Goal: Find specific page/section: Find specific page/section

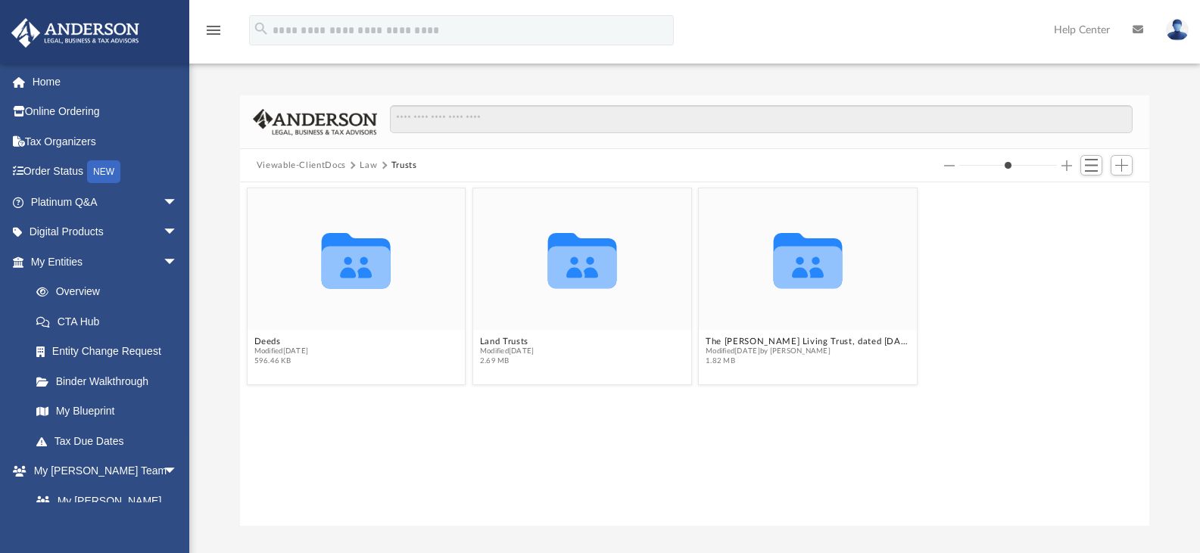
scroll to position [333, 898]
click at [50, 77] on link "Home" at bounding box center [106, 82] width 190 height 30
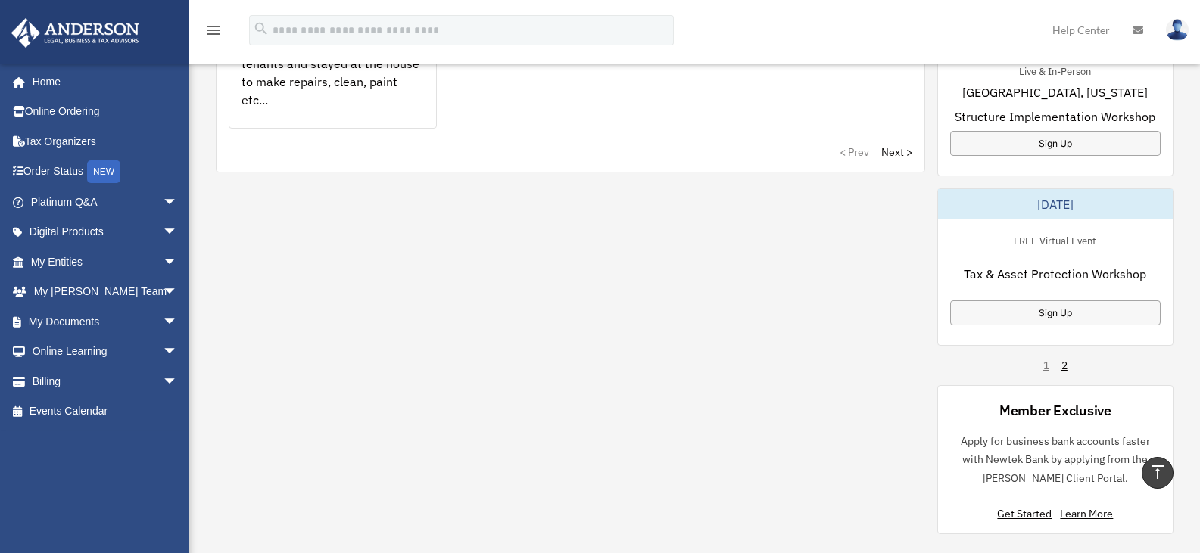
scroll to position [1267, 0]
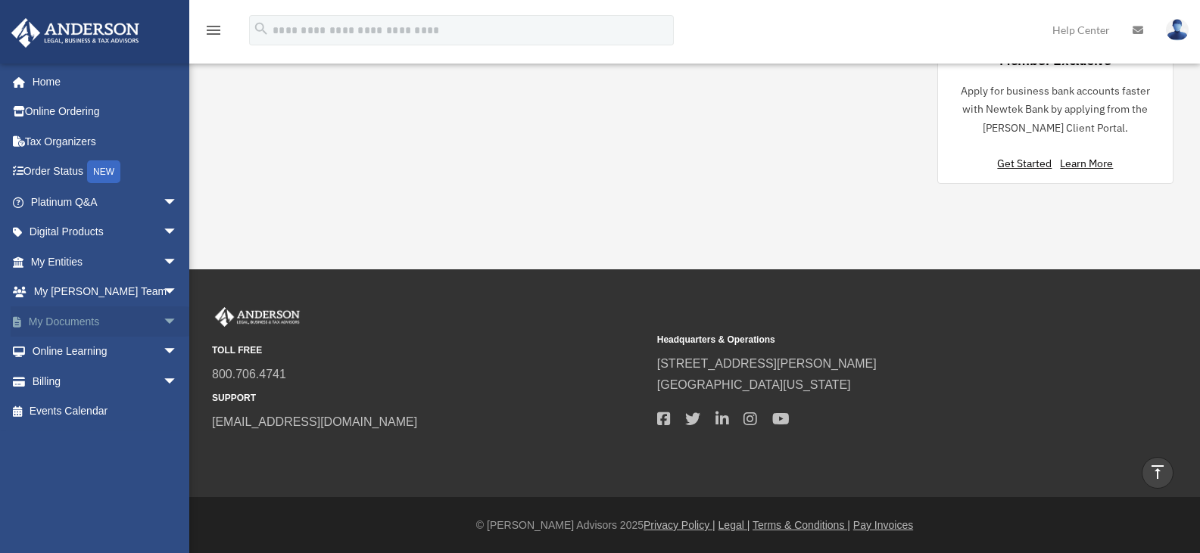
click at [163, 322] on span "arrow_drop_down" at bounding box center [178, 322] width 30 height 31
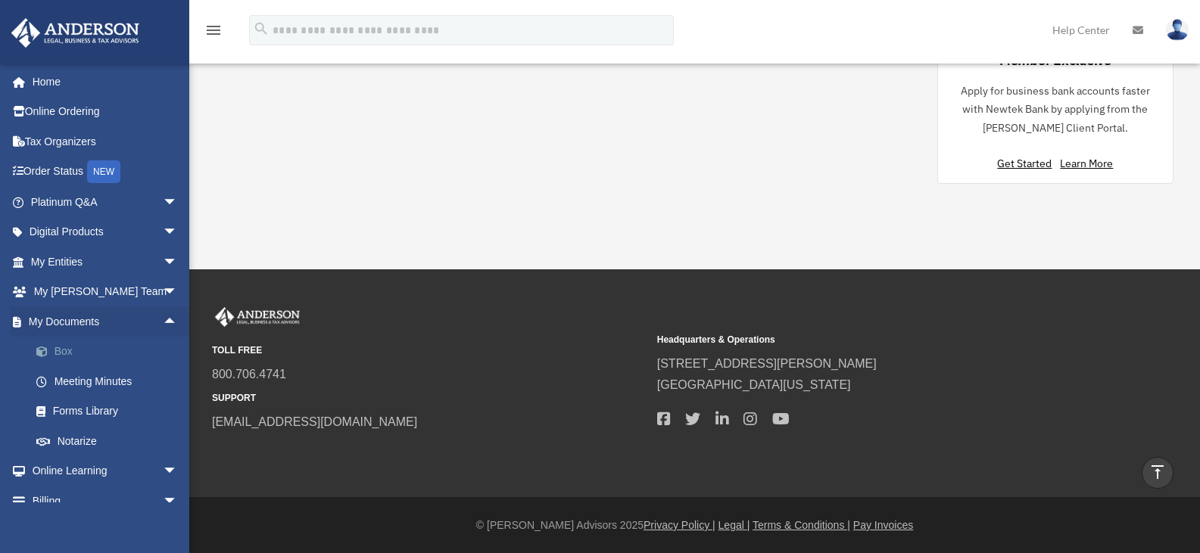
click at [60, 347] on link "Box" at bounding box center [110, 352] width 179 height 30
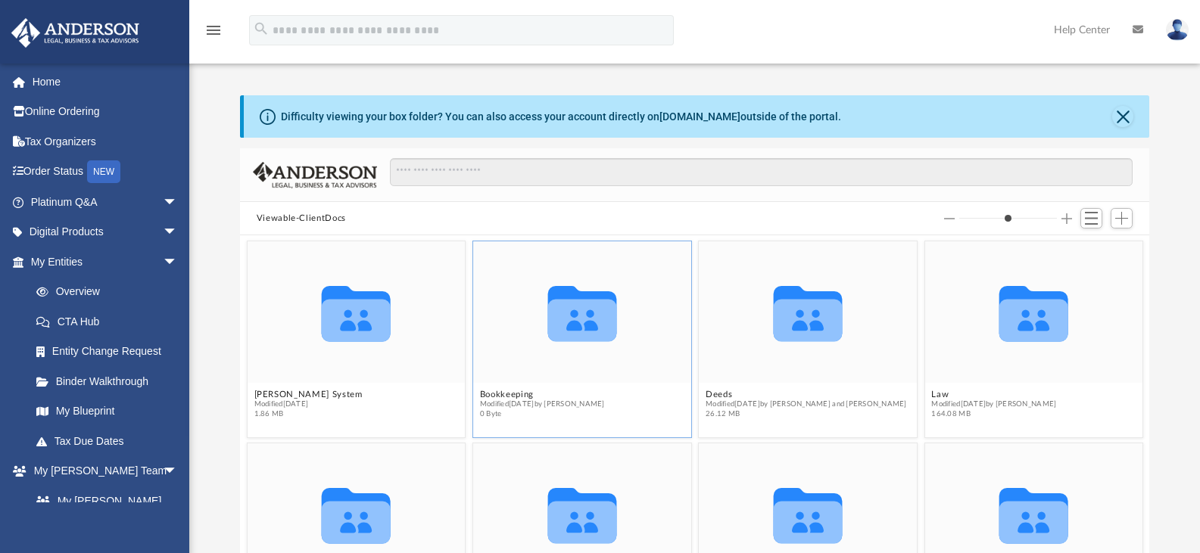
scroll to position [333, 898]
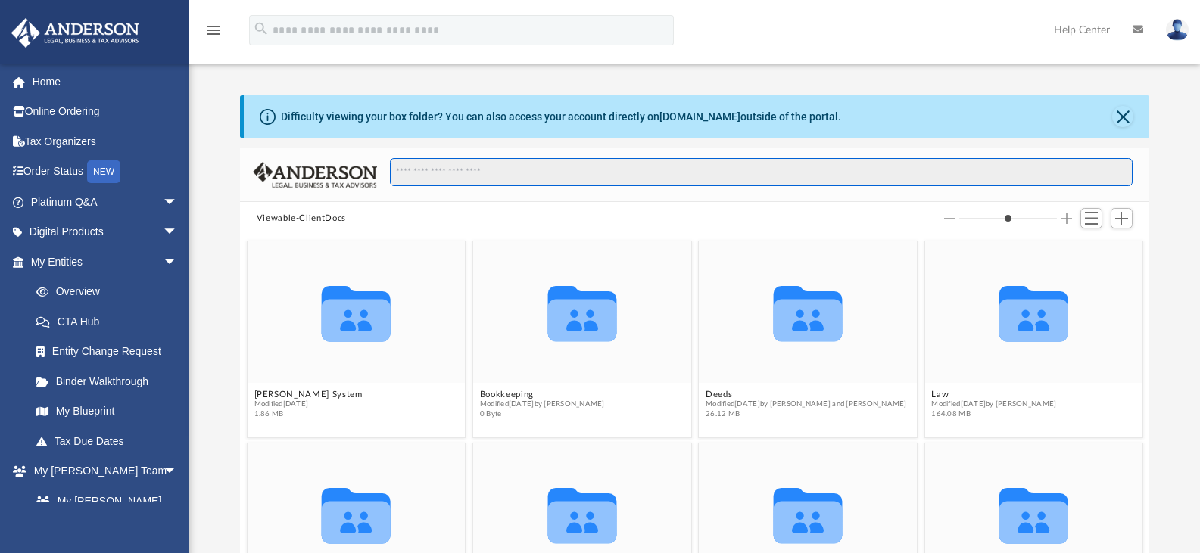
click at [624, 166] on input "Search files and folders" at bounding box center [761, 172] width 743 height 29
type input "*****"
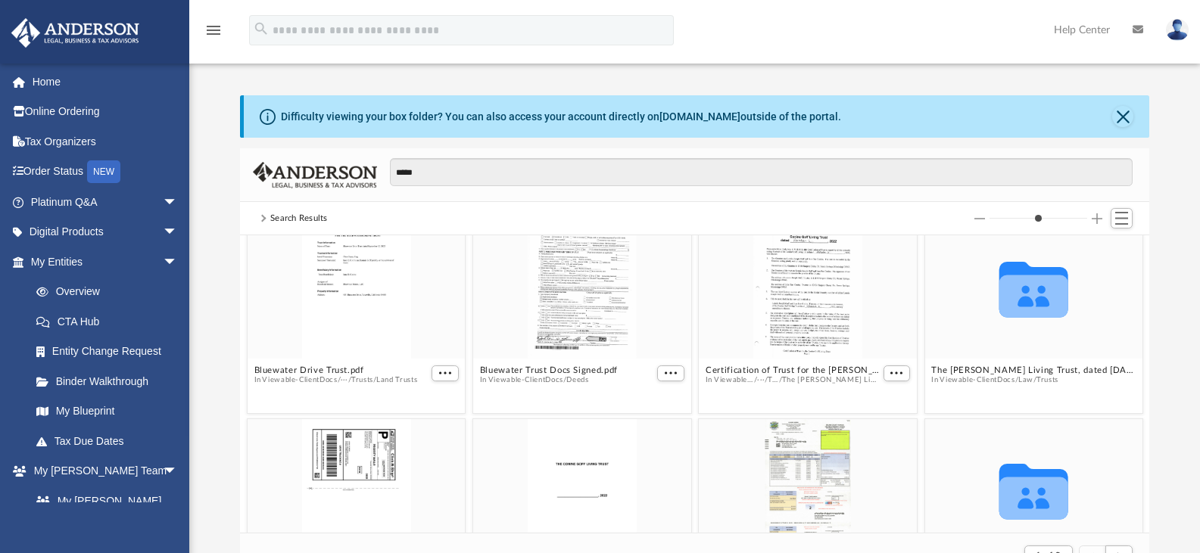
scroll to position [241, 0]
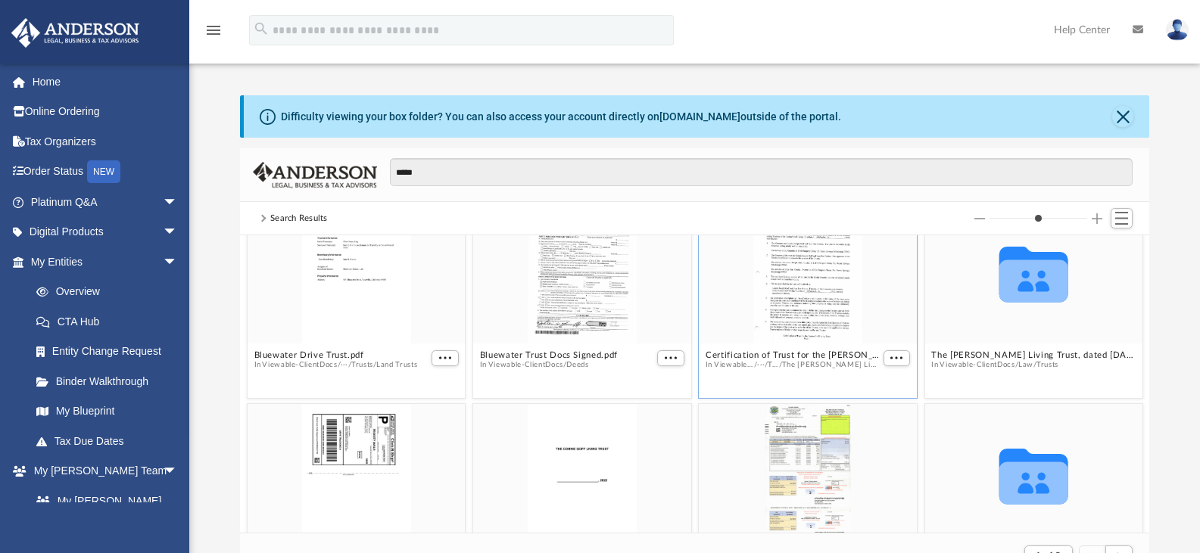
click at [817, 279] on div "grid" at bounding box center [808, 273] width 218 height 142
click at [887, 362] on figure "Certification of Trust for the Conine Goff Living Trust 2 Nov 2022.pdf In Viewa…" at bounding box center [808, 293] width 218 height 183
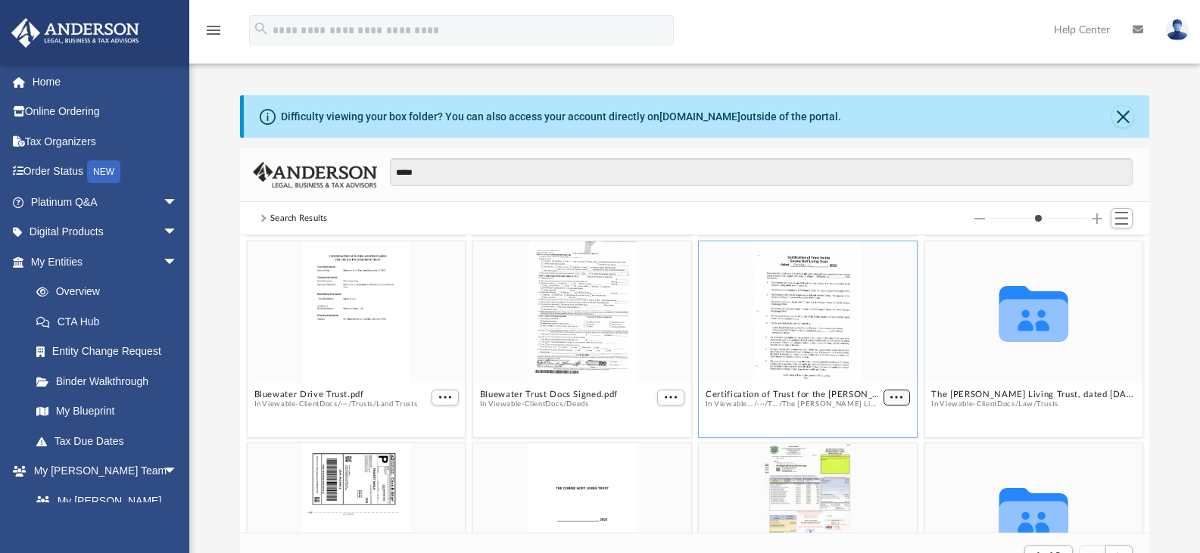
click at [883, 392] on button "More options" at bounding box center [896, 398] width 27 height 16
click at [835, 331] on div "grid" at bounding box center [808, 312] width 218 height 142
click at [1024, 309] on icon "grid" at bounding box center [1033, 320] width 69 height 42
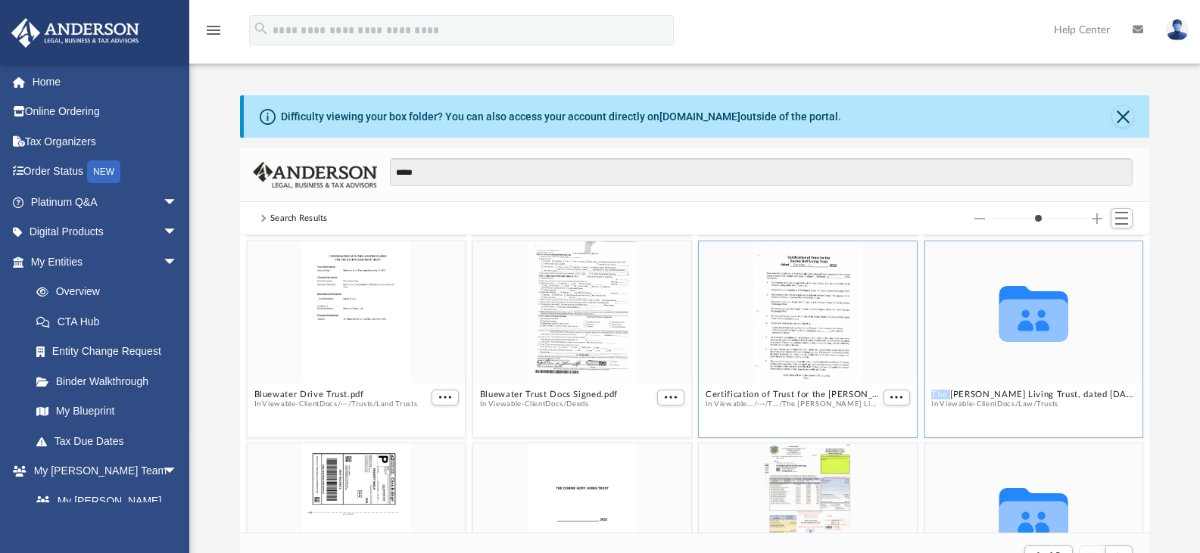
click at [1024, 309] on icon "grid" at bounding box center [1033, 320] width 69 height 42
click at [952, 392] on button "The Conine-Goff Living Trust, dated November 2, 2022" at bounding box center [1033, 395] width 204 height 10
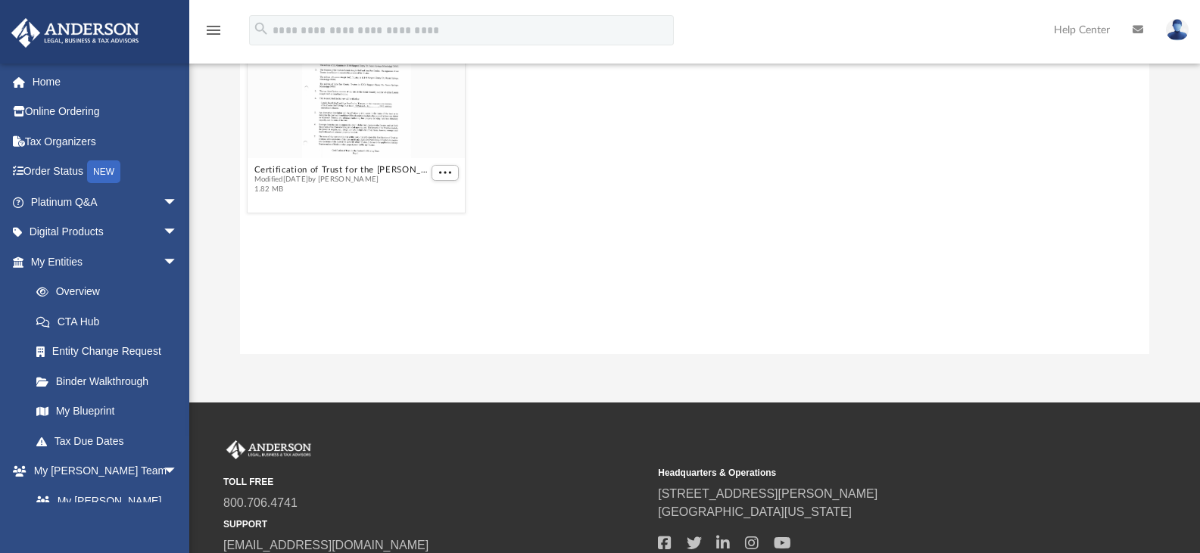
scroll to position [0, 0]
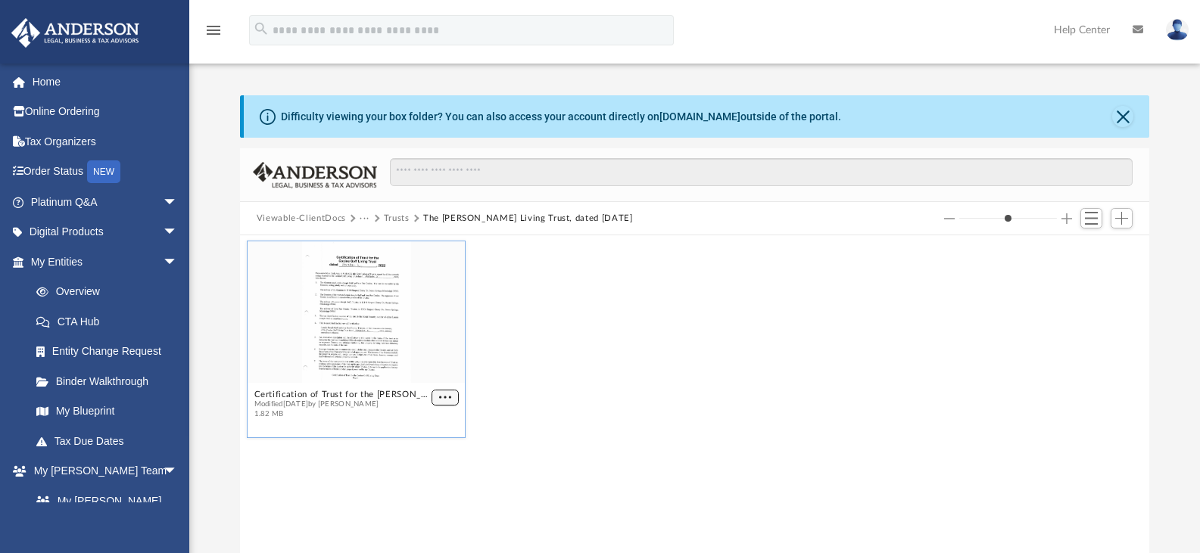
click at [441, 394] on span "More options" at bounding box center [445, 398] width 12 height 8
click at [425, 428] on li "Preview" at bounding box center [427, 426] width 44 height 16
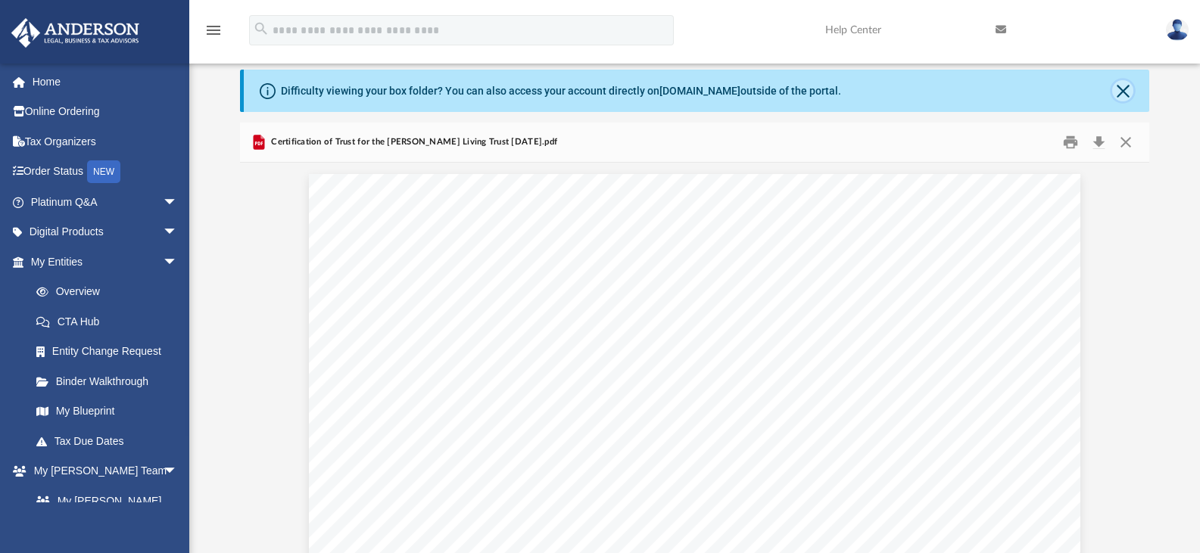
click at [1122, 93] on button "Close" at bounding box center [1122, 90] width 21 height 21
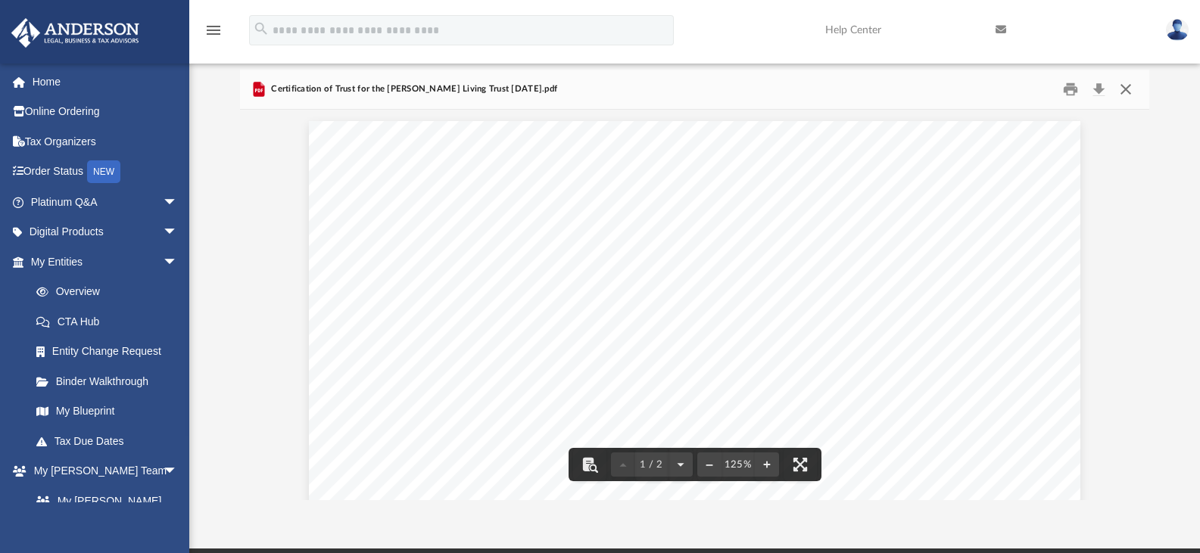
click at [1121, 86] on button "Close" at bounding box center [1125, 89] width 27 height 23
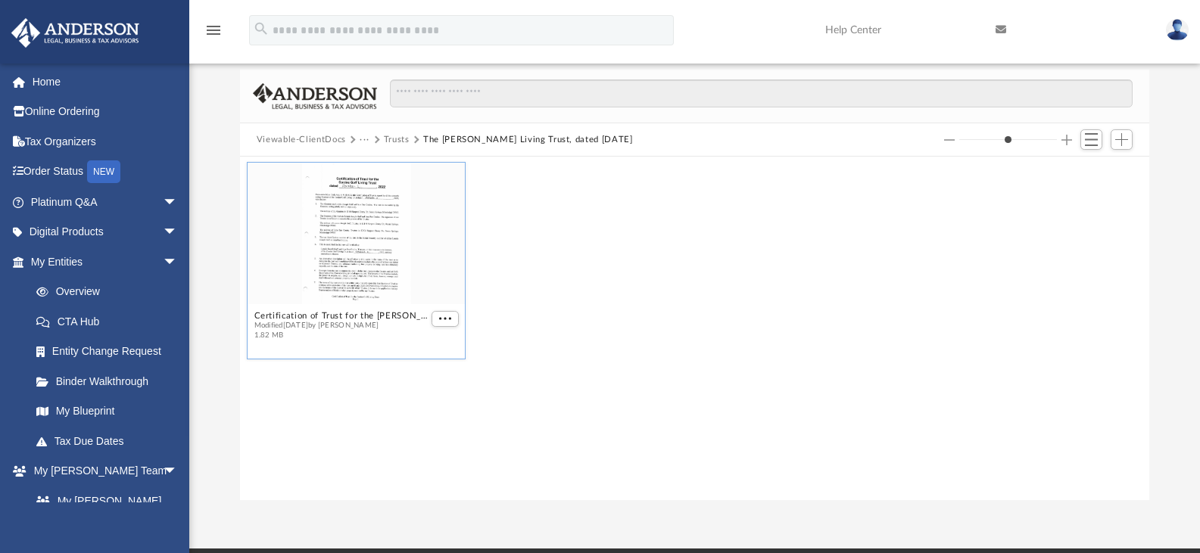
click at [398, 138] on button "Trusts" at bounding box center [397, 140] width 26 height 14
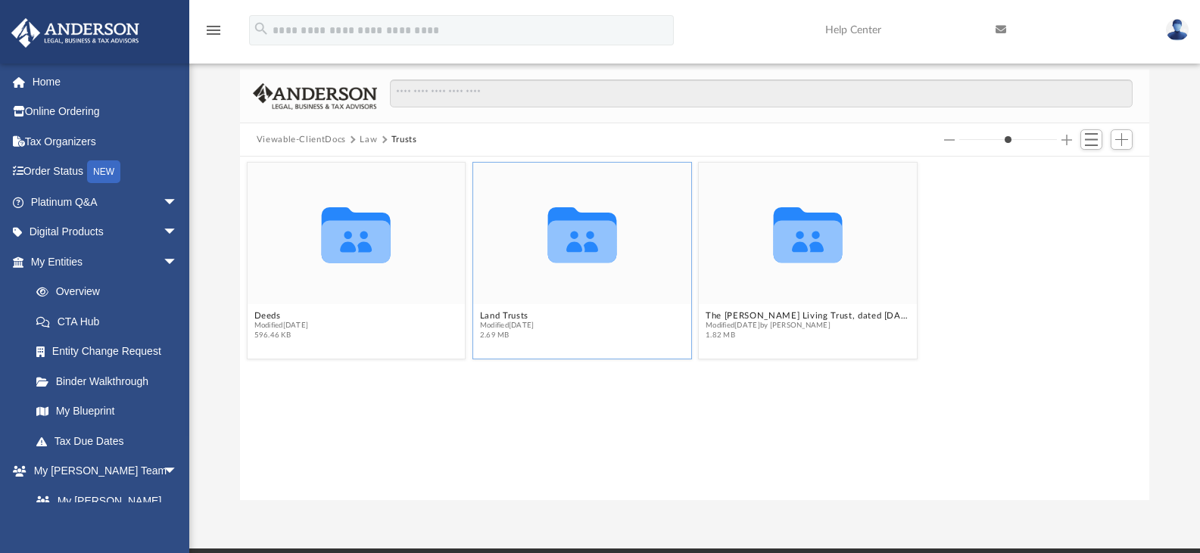
click at [587, 248] on icon "grid" at bounding box center [581, 235] width 69 height 56
click at [497, 315] on button "Land Trusts" at bounding box center [507, 316] width 55 height 10
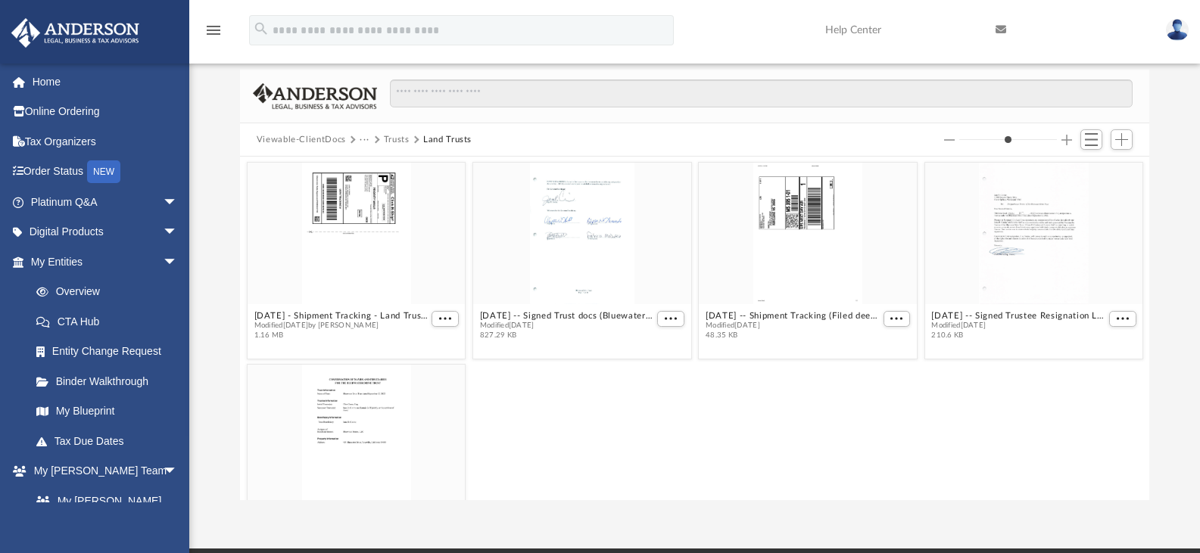
click at [391, 139] on button "Trusts" at bounding box center [397, 140] width 26 height 14
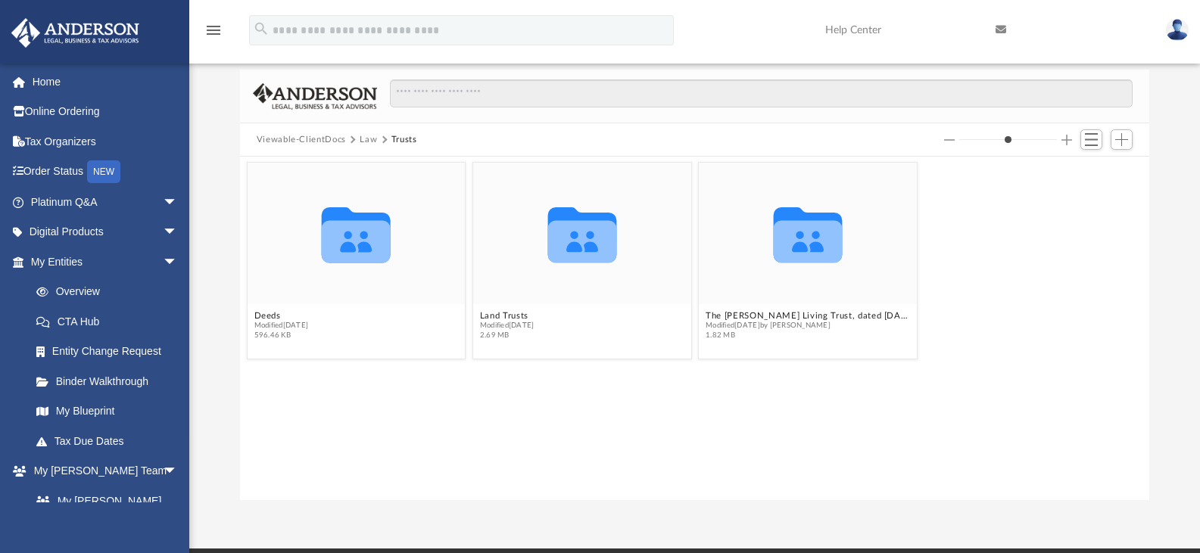
click at [366, 140] on button "Law" at bounding box center [368, 140] width 17 height 14
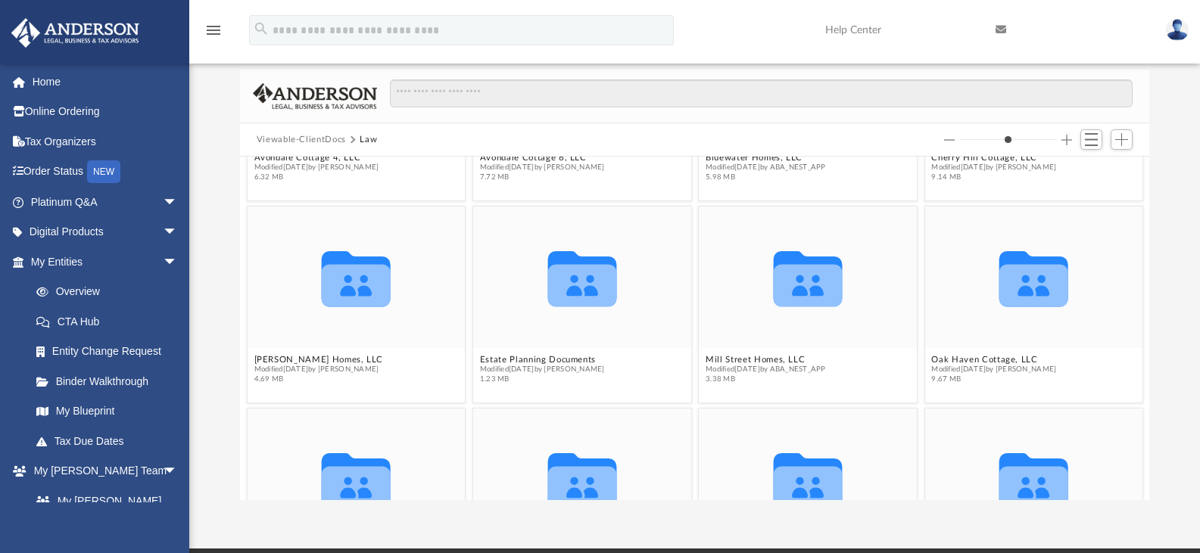
scroll to position [208, 0]
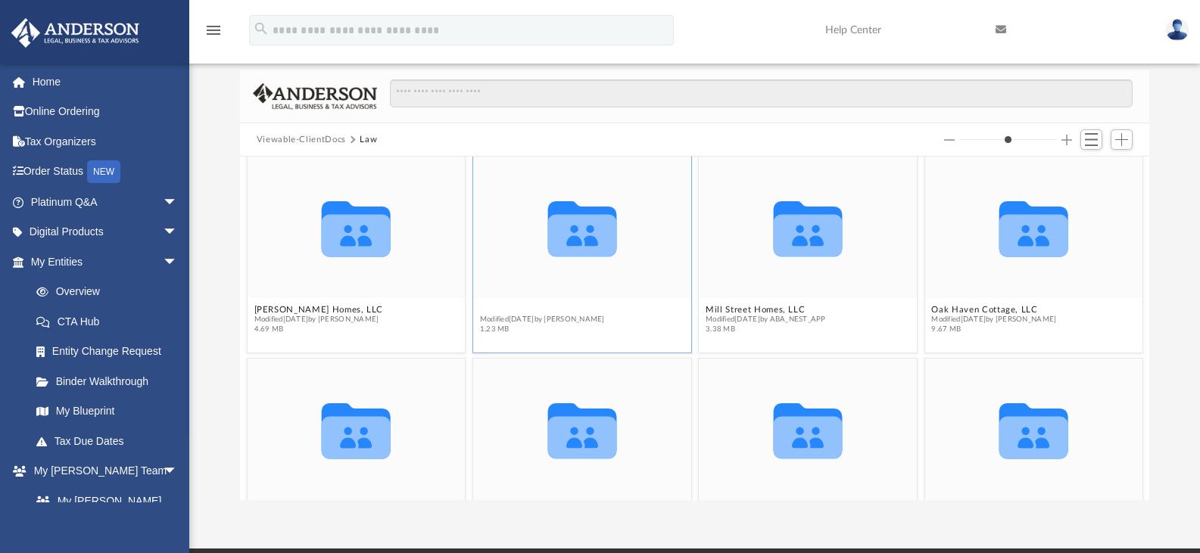
click at [497, 308] on figcaption "Estate Planning Documents Modified Fri Nov 11 2022 by Shalbe Adams 1.23 MB" at bounding box center [582, 320] width 218 height 40
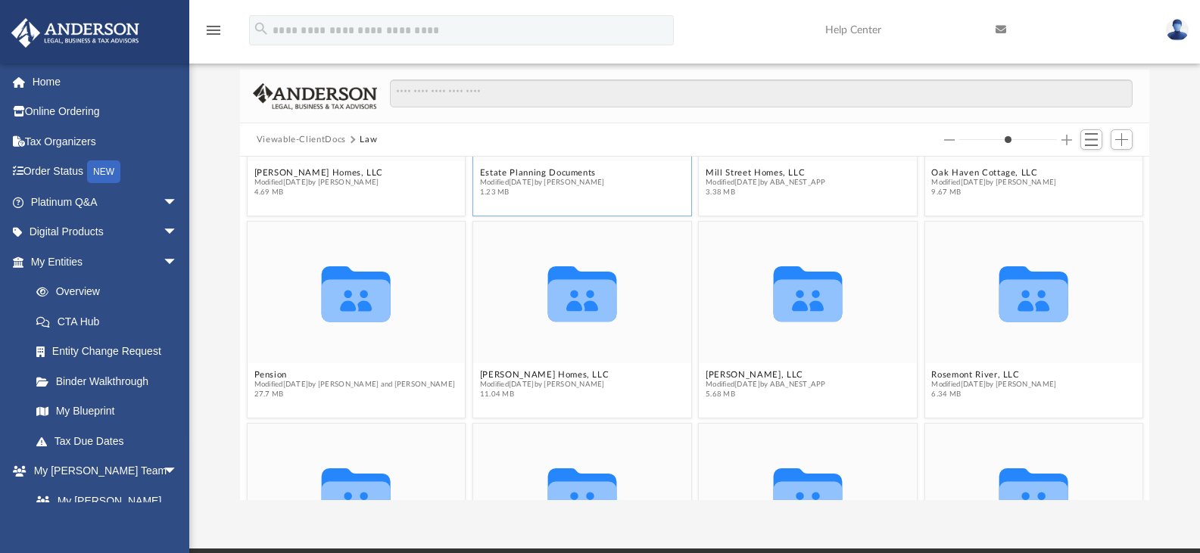
scroll to position [339, 0]
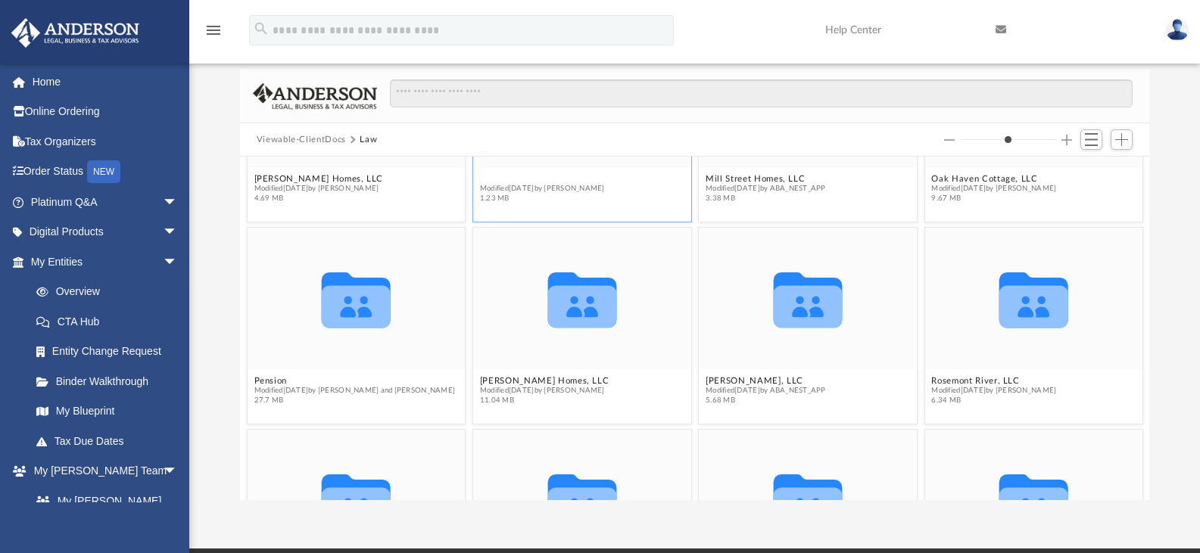
click at [542, 179] on button "Estate Planning Documents" at bounding box center [542, 179] width 125 height 10
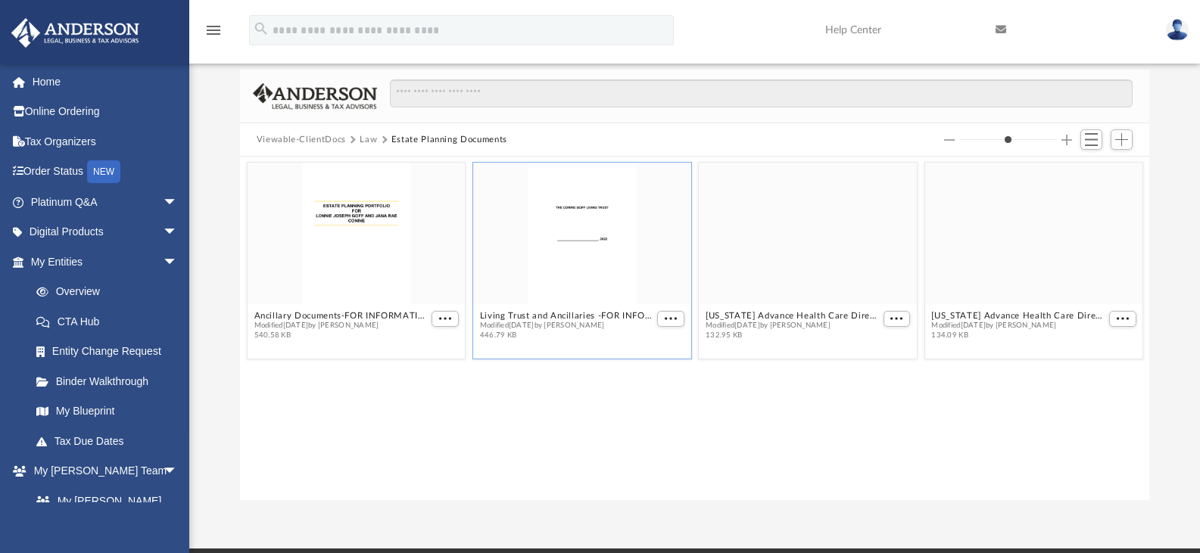
scroll to position [0, 0]
click at [449, 320] on span "More options" at bounding box center [445, 319] width 12 height 8
click at [393, 311] on button "Ancillary Documents-FOR INFORMATION PURPOSES ONLY.pdf" at bounding box center [341, 316] width 174 height 10
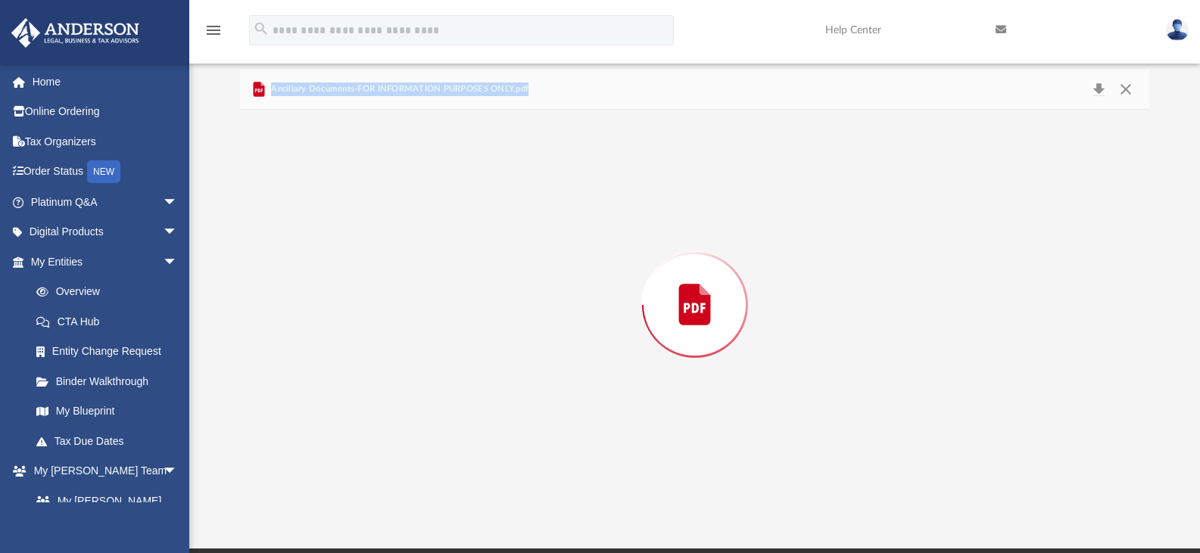
click at [393, 310] on div "Preview" at bounding box center [695, 305] width 910 height 391
